Goal: Task Accomplishment & Management: Manage account settings

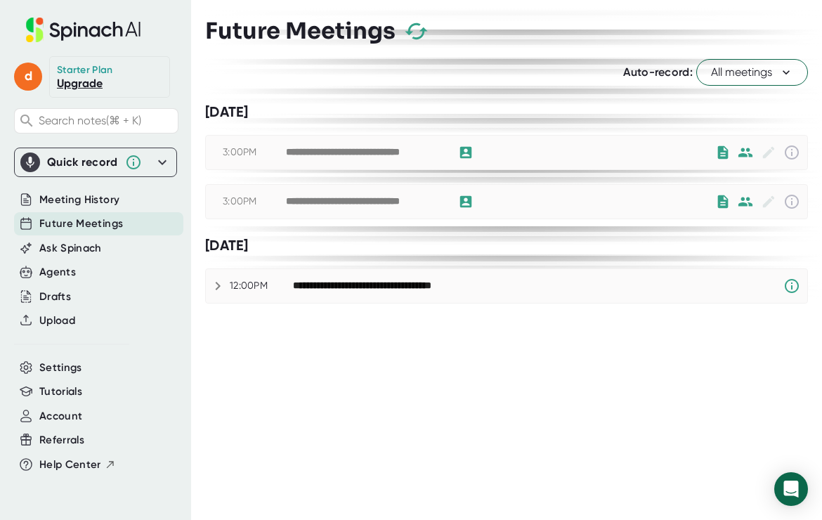
click at [789, 202] on icon at bounding box center [792, 201] width 17 height 17
click at [72, 374] on span "Settings" at bounding box center [60, 368] width 43 height 16
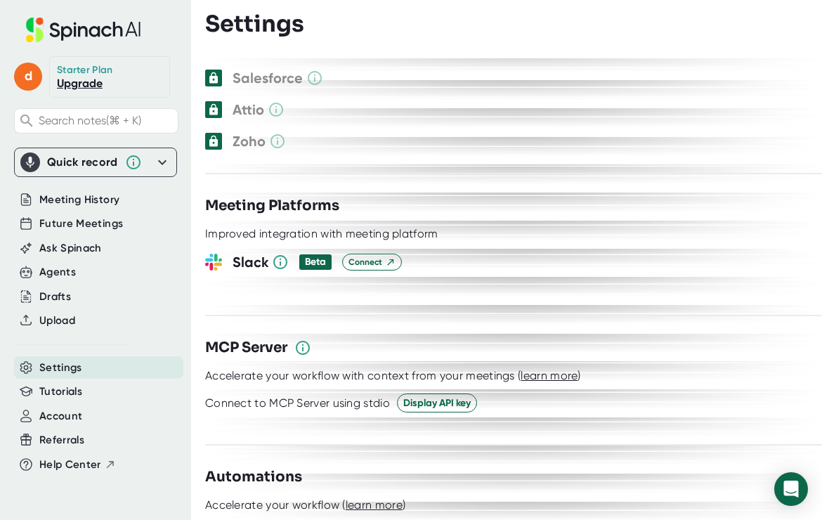
scroll to position [1531, 0]
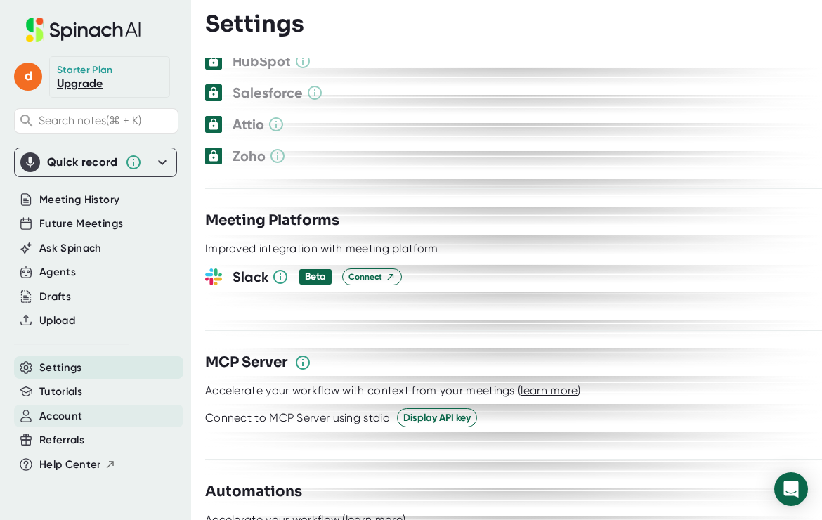
click at [137, 416] on div "Account" at bounding box center [98, 416] width 169 height 23
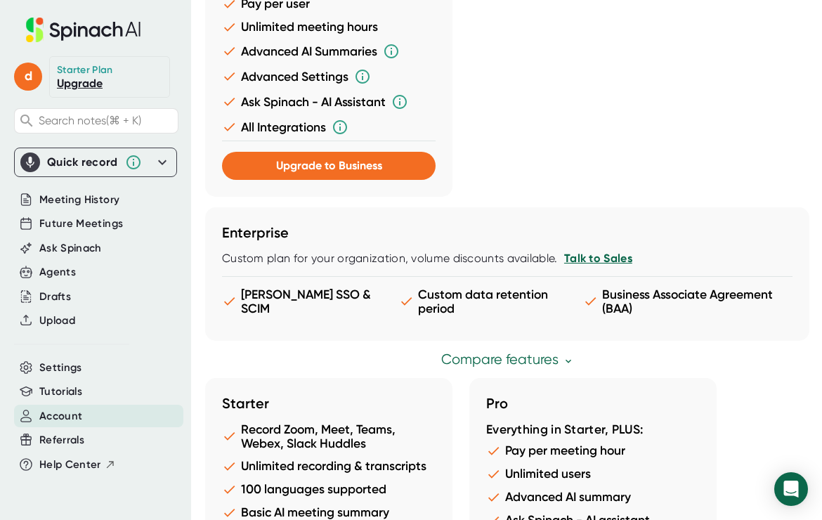
scroll to position [1319, 0]
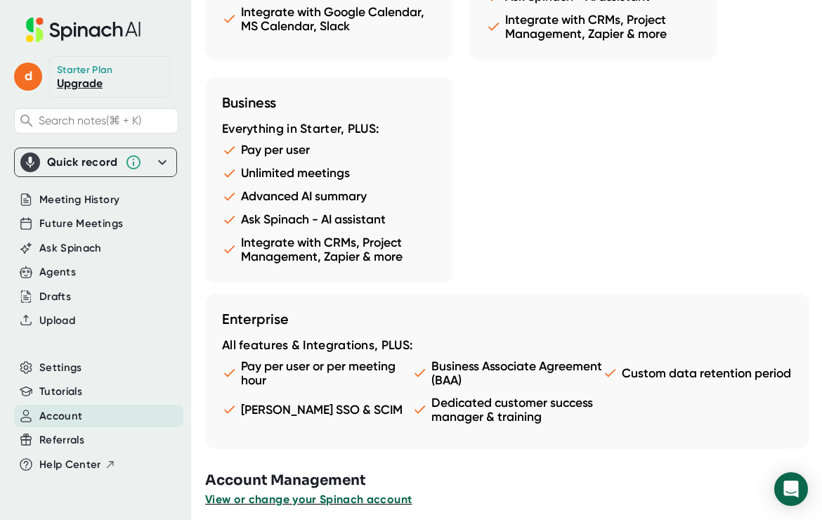
click at [395, 493] on span "View or change your Spinach account" at bounding box center [308, 499] width 207 height 13
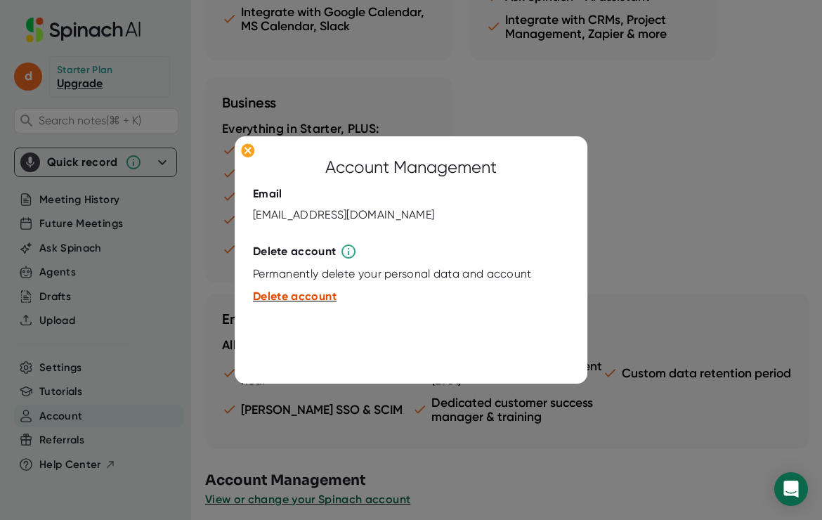
click at [312, 302] on span "Delete account" at bounding box center [295, 296] width 84 height 13
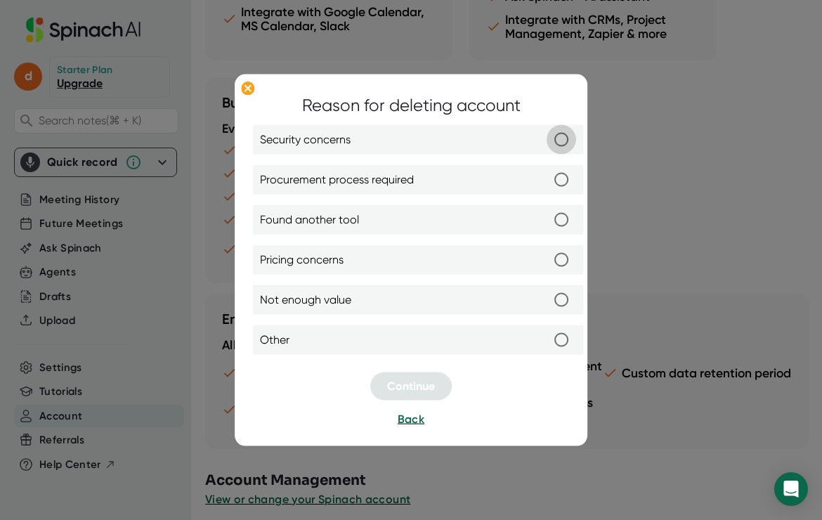
click at [550, 148] on input "Security concerns" at bounding box center [562, 140] width 30 height 30
radio input "true"
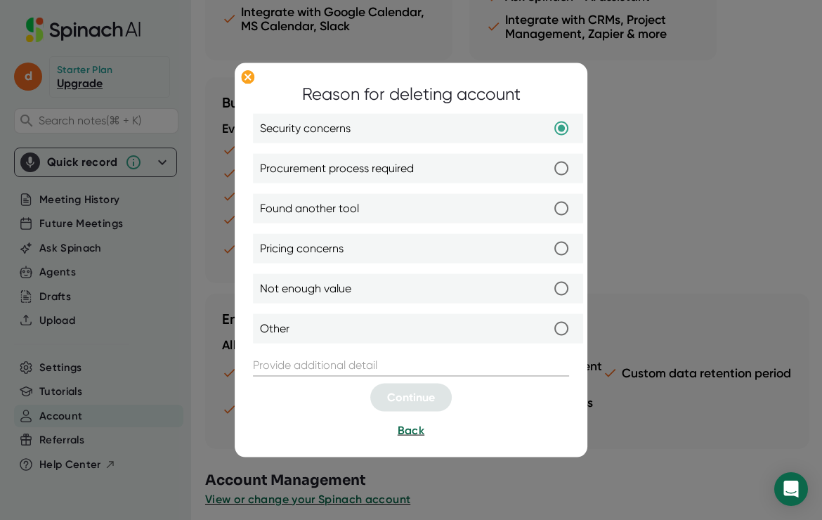
click at [414, 369] on input "text" at bounding box center [411, 365] width 316 height 22
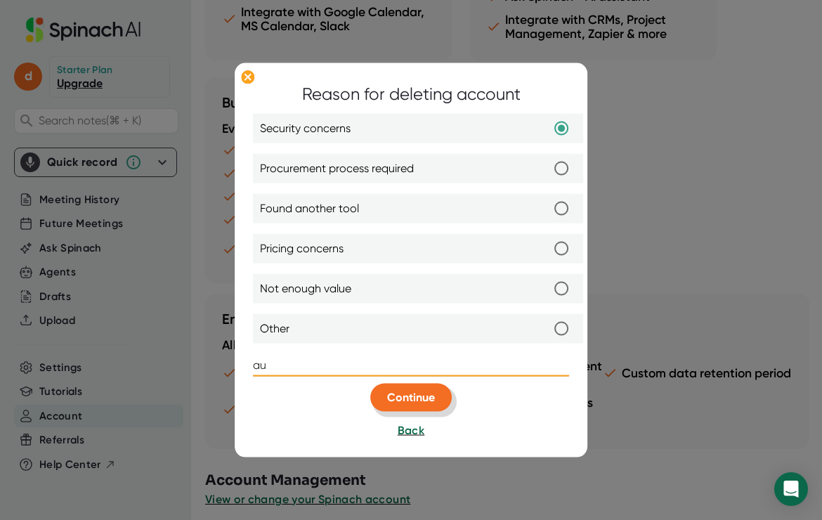
type input "a"
type input "I"
type input "Didn't like auto join feature"
click at [421, 398] on span "Continue" at bounding box center [411, 397] width 48 height 13
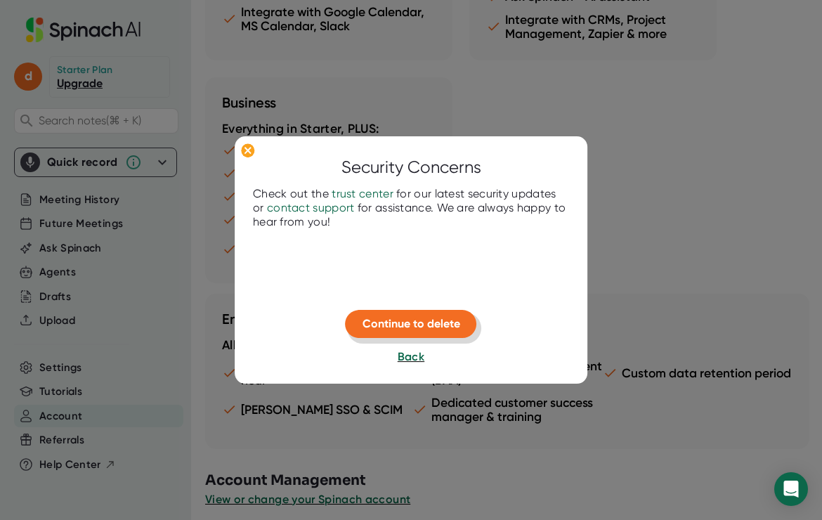
click at [420, 323] on span "Continue to delete" at bounding box center [412, 323] width 98 height 13
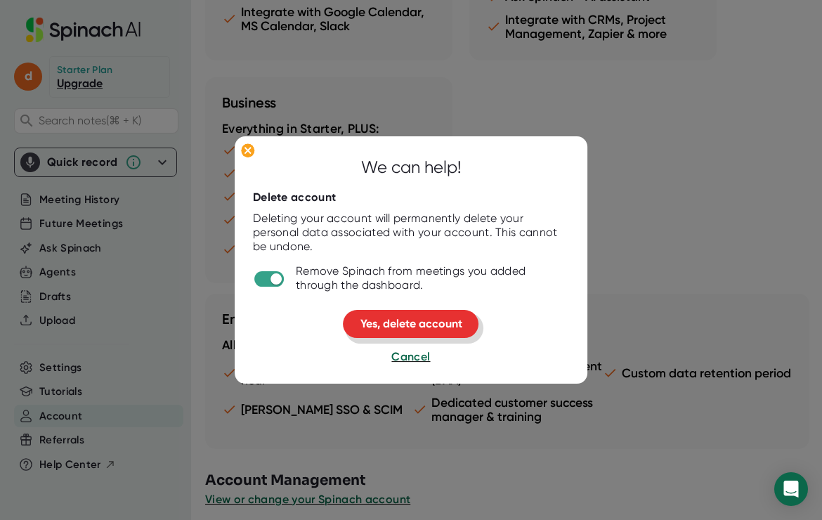
click at [377, 330] on span "Yes, delete account" at bounding box center [412, 323] width 102 height 13
